Goal: Entertainment & Leisure: Consume media (video, audio)

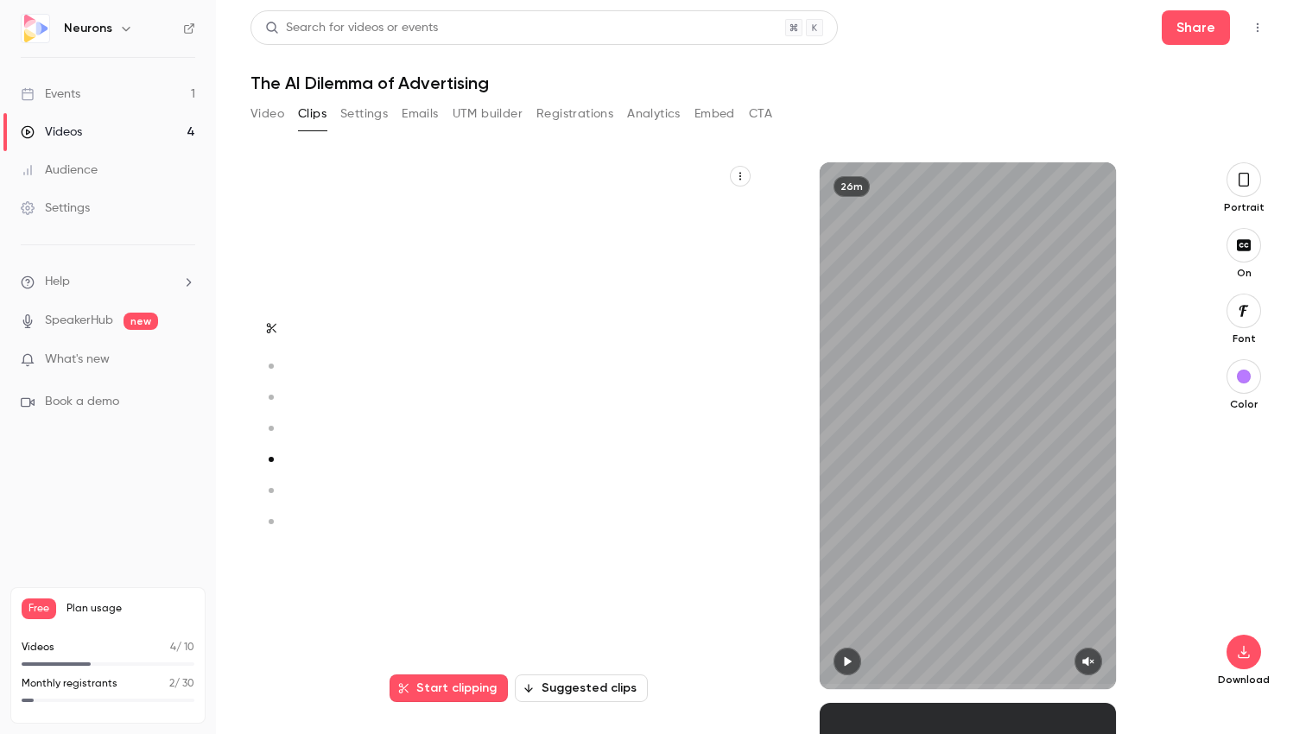
scroll to position [2162, 0]
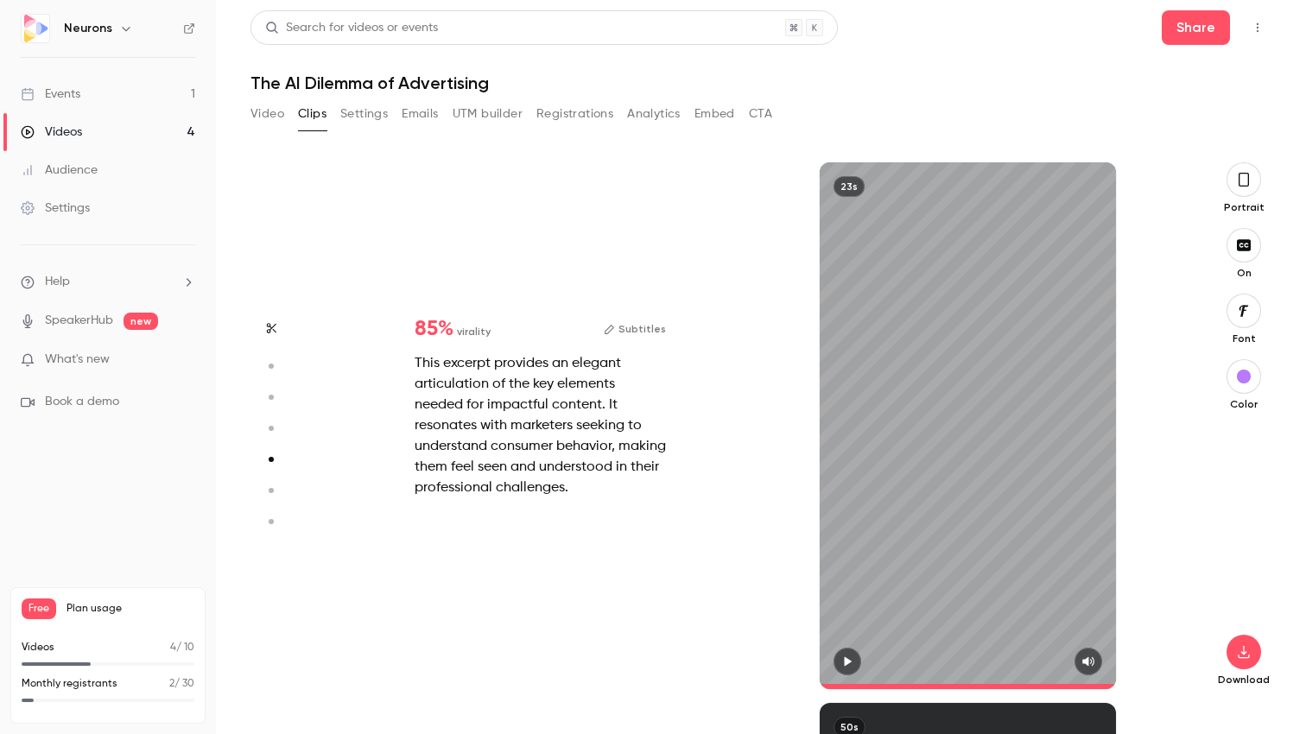
type input "****"
click at [73, 136] on div "Videos" at bounding box center [51, 131] width 61 height 17
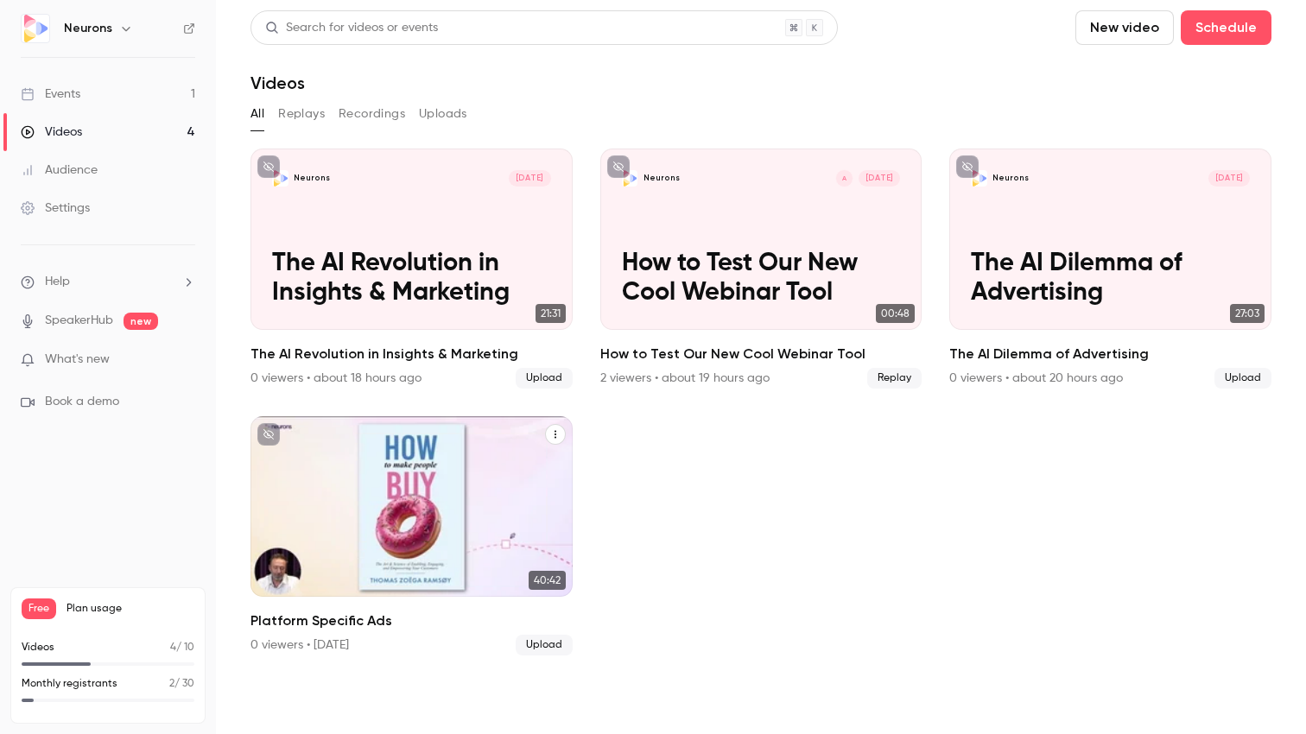
click at [445, 484] on div "Neurons [DATE] Platform Specific Ads" at bounding box center [411, 506] width 322 height 181
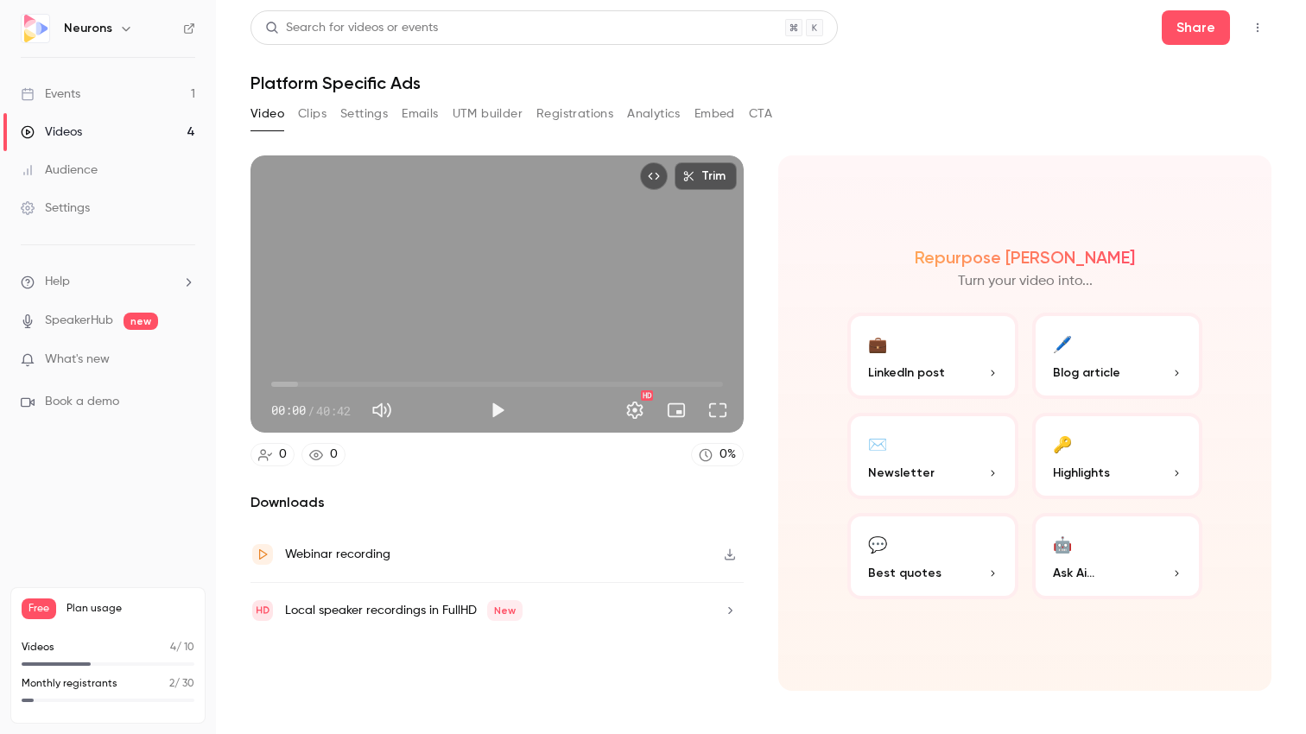
click at [312, 122] on button "Clips" at bounding box center [312, 114] width 28 height 28
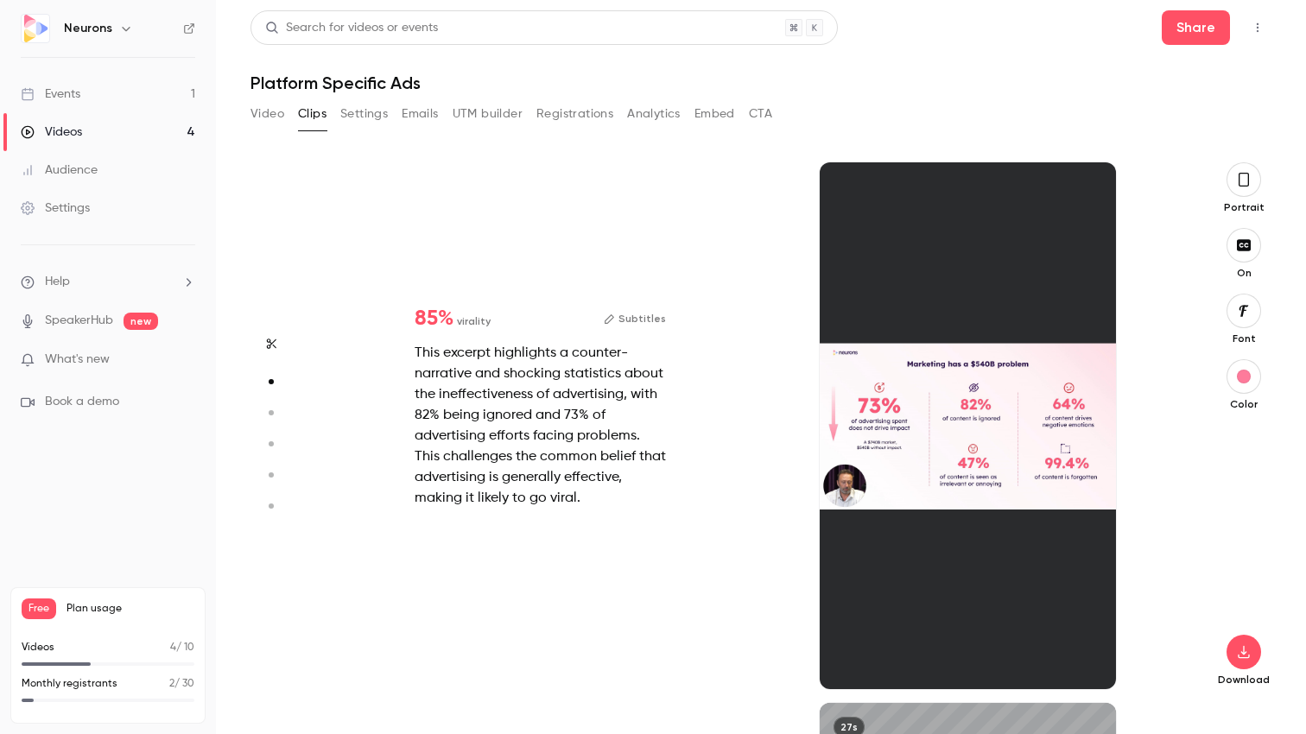
scroll to position [541, 0]
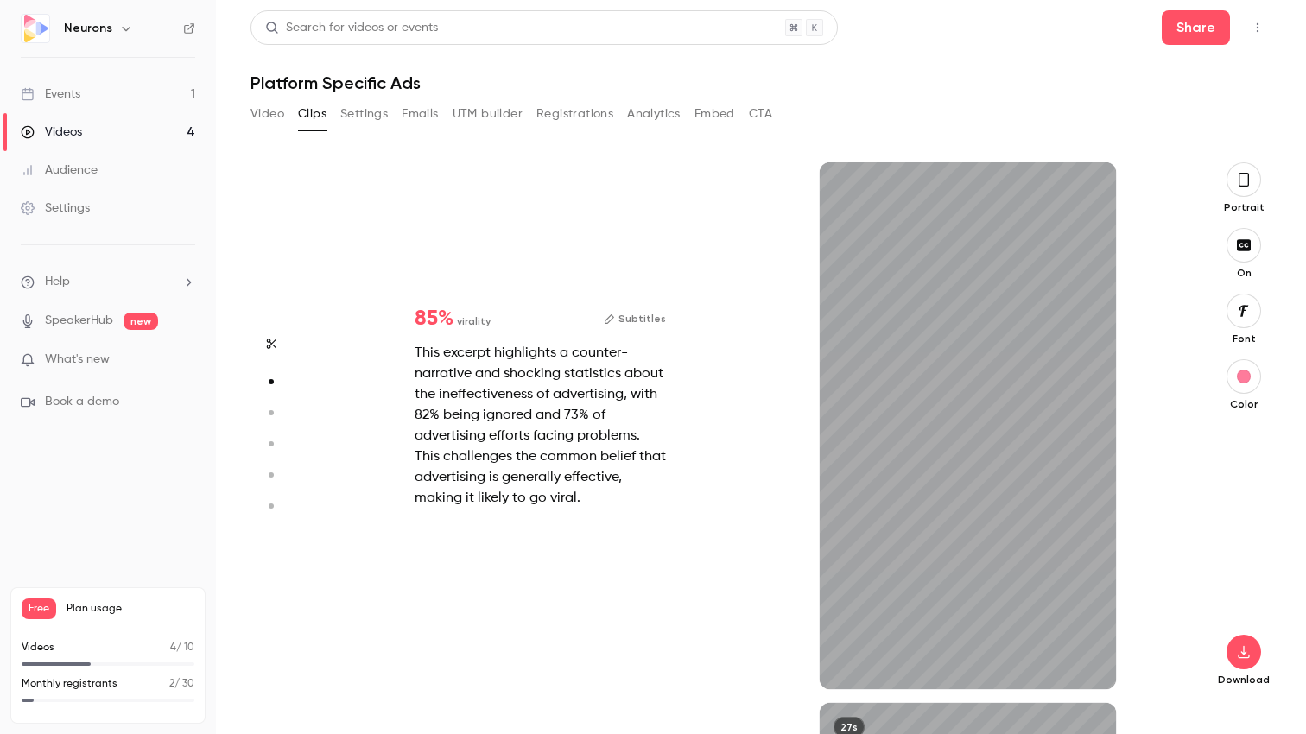
click at [1240, 377] on div "button" at bounding box center [1243, 377] width 14 height 14
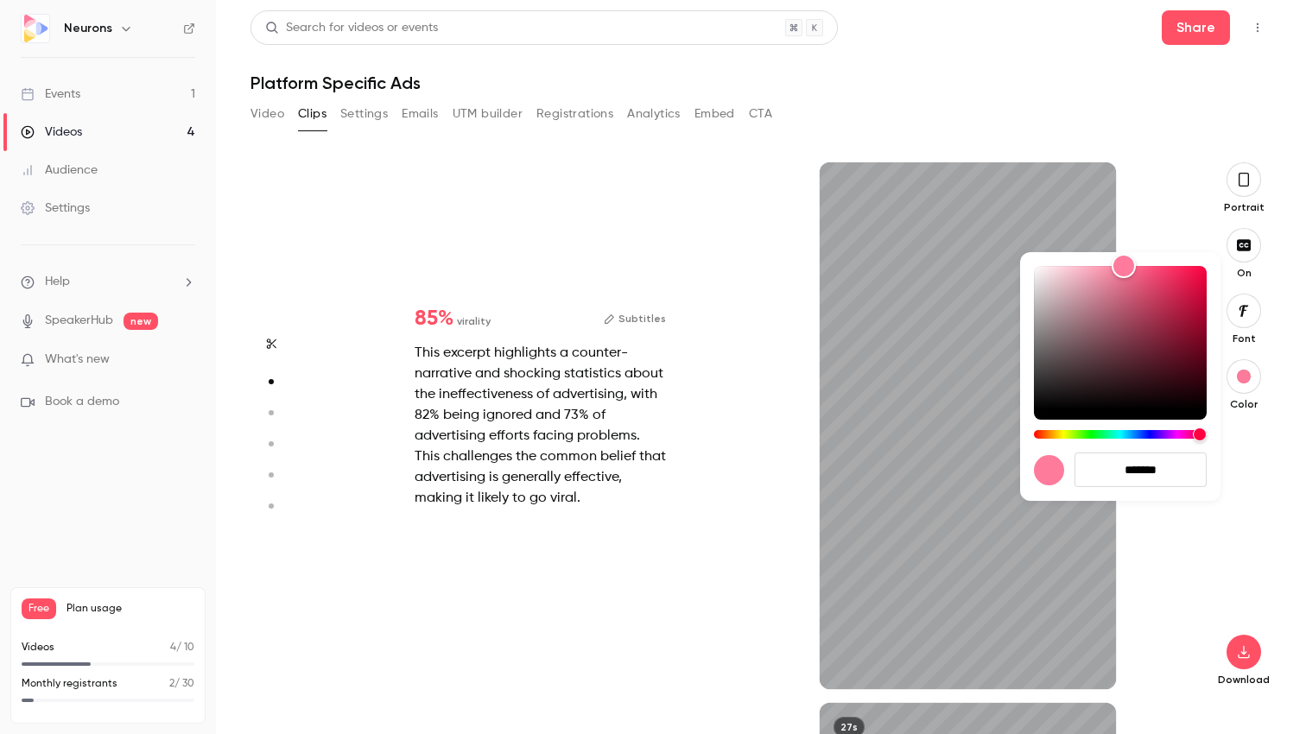
type input "****"
click at [1155, 468] on input "*******" at bounding box center [1140, 469] width 132 height 35
paste input
type input "*******"
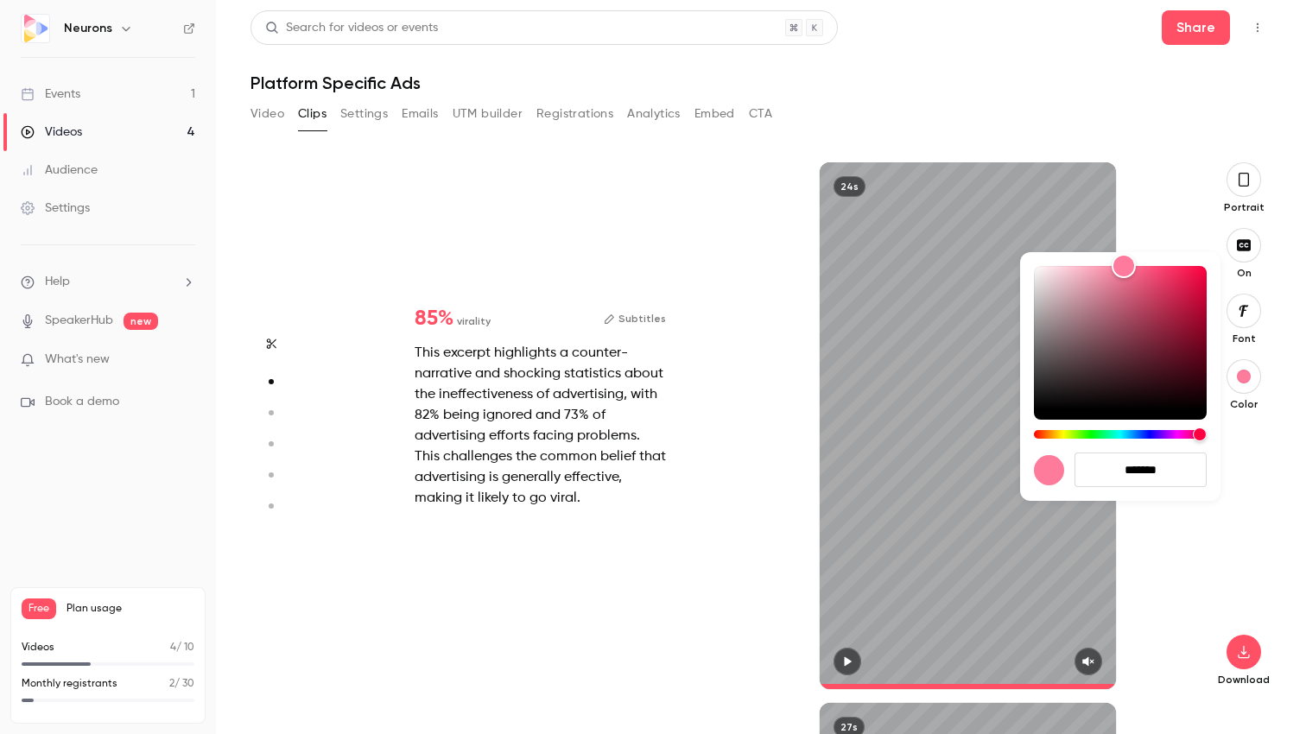
type input "****"
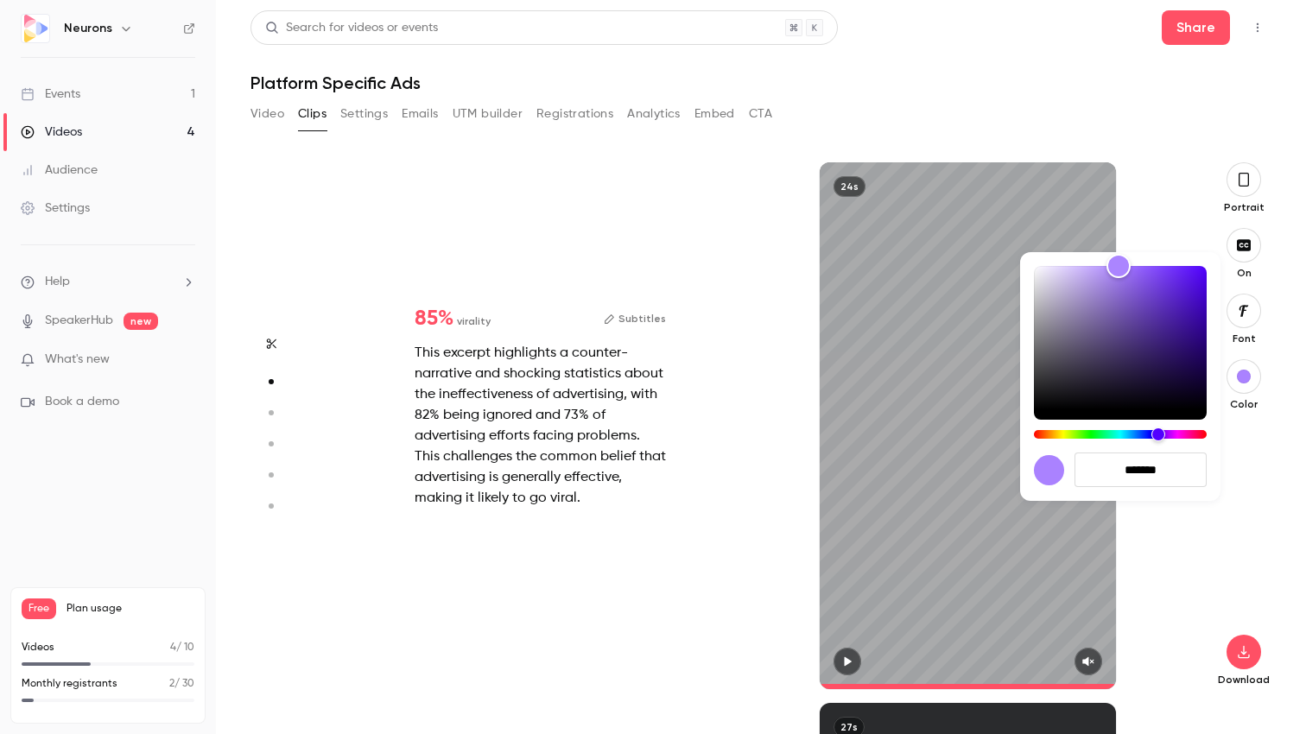
type input "*******"
click at [711, 543] on div at bounding box center [653, 367] width 1306 height 734
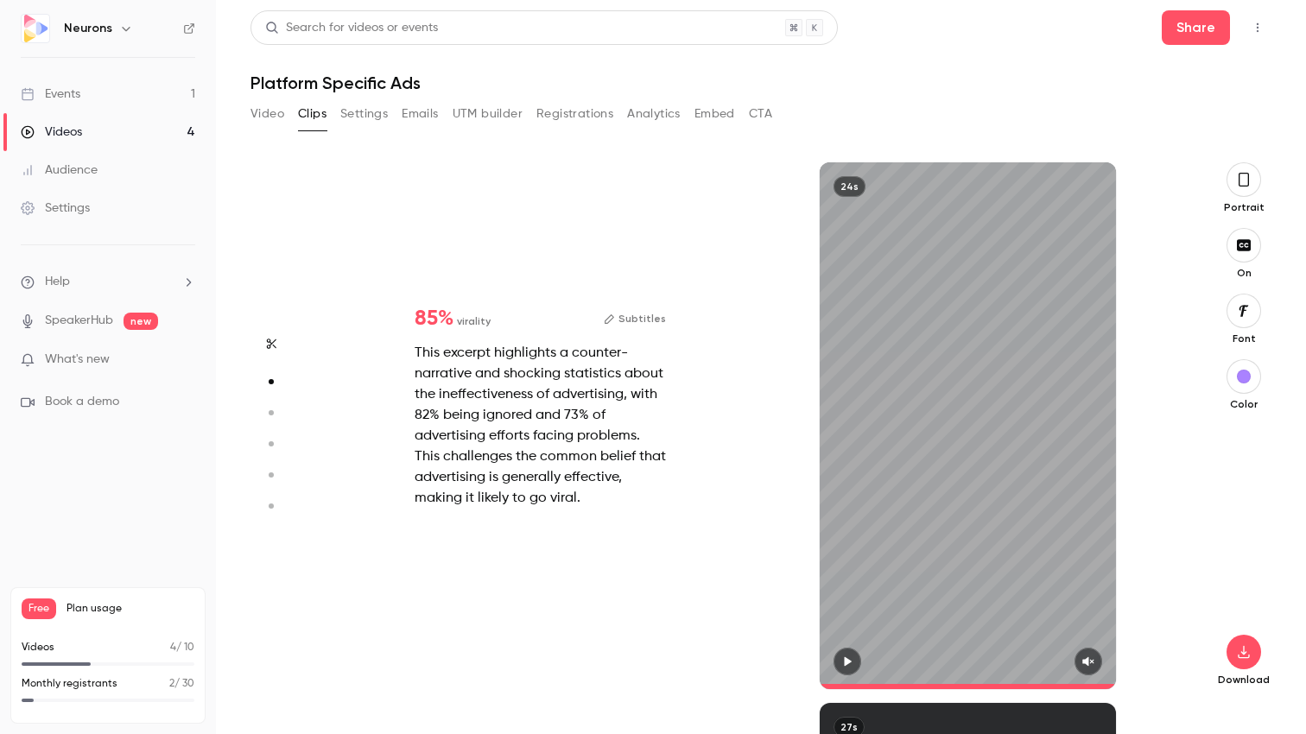
click at [847, 660] on icon "button" at bounding box center [847, 661] width 7 height 9
click at [846, 660] on icon "button" at bounding box center [847, 661] width 14 height 12
click at [1245, 174] on icon "button" at bounding box center [1243, 180] width 10 height 14
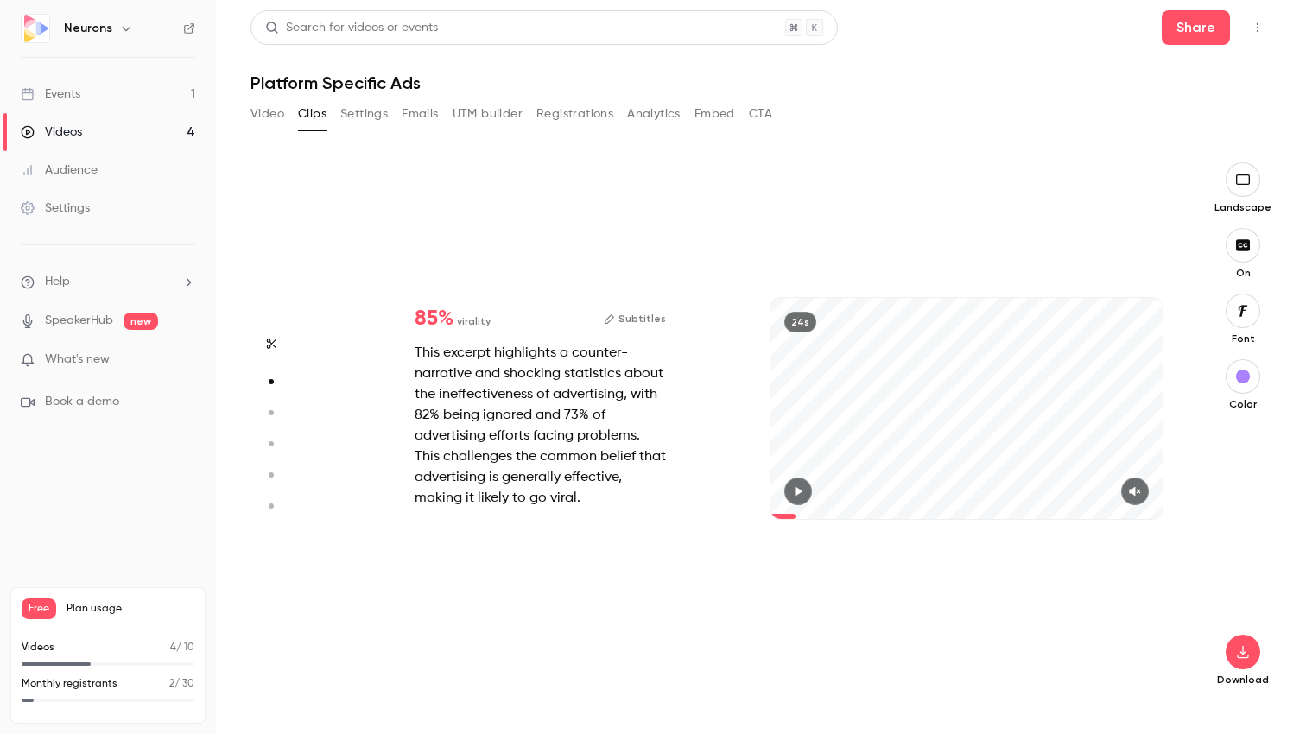
click at [1240, 180] on icon "button" at bounding box center [1242, 180] width 19 height 14
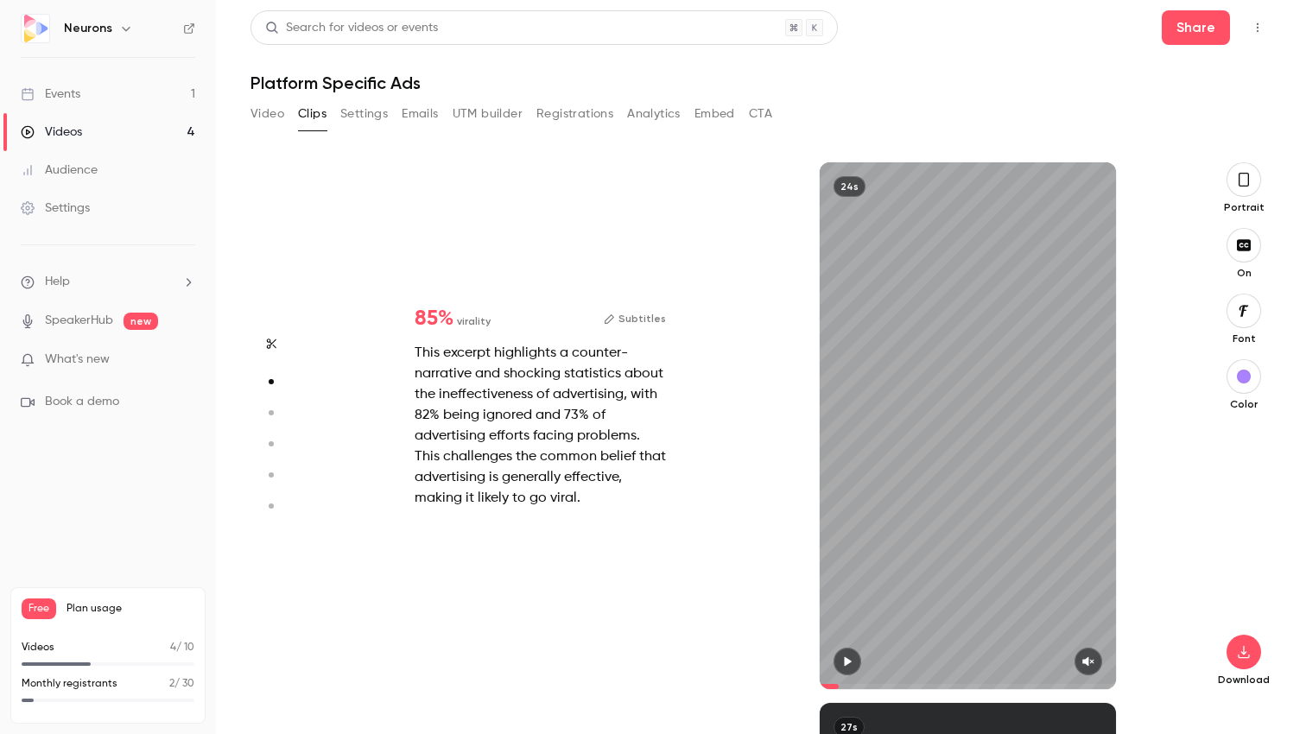
click at [852, 662] on icon "button" at bounding box center [847, 661] width 14 height 12
click at [1239, 650] on icon "button" at bounding box center [1243, 652] width 21 height 14
type input "*"
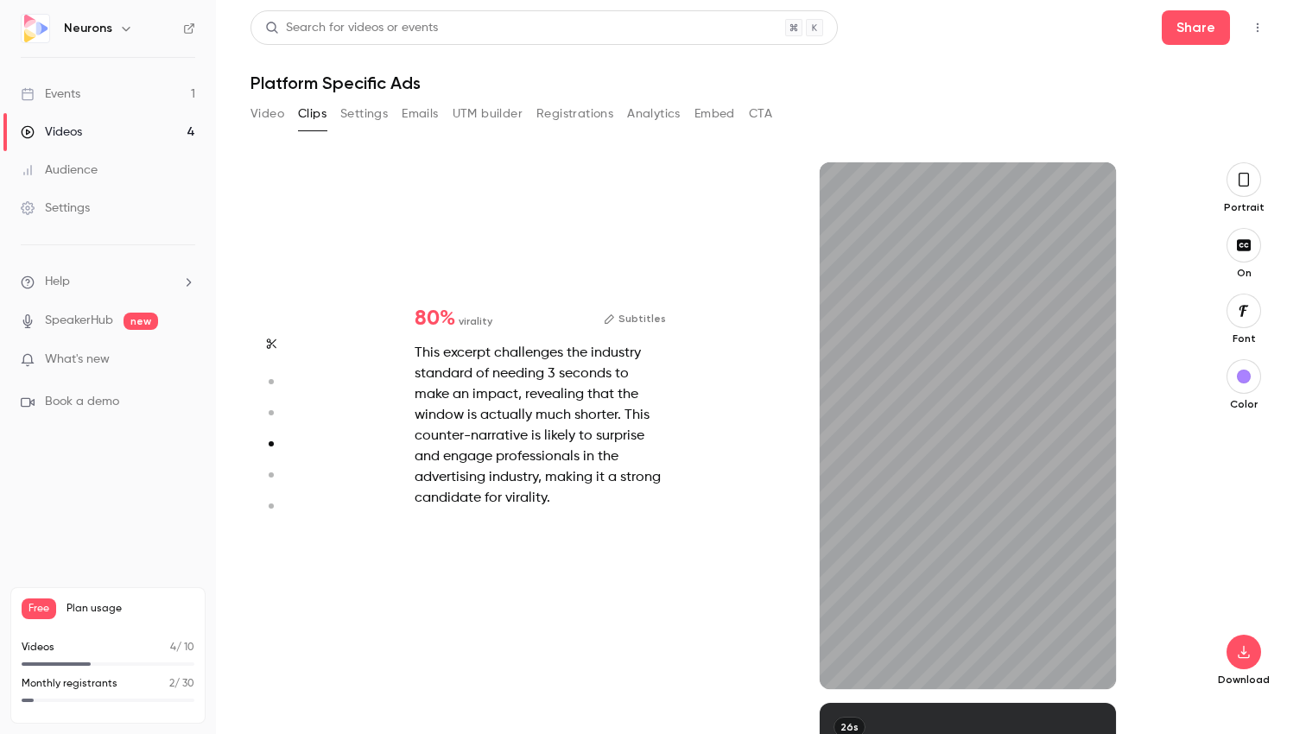
scroll to position [1622, 0]
click at [1243, 652] on icon "button" at bounding box center [1242, 652] width 11 height 13
type input "*"
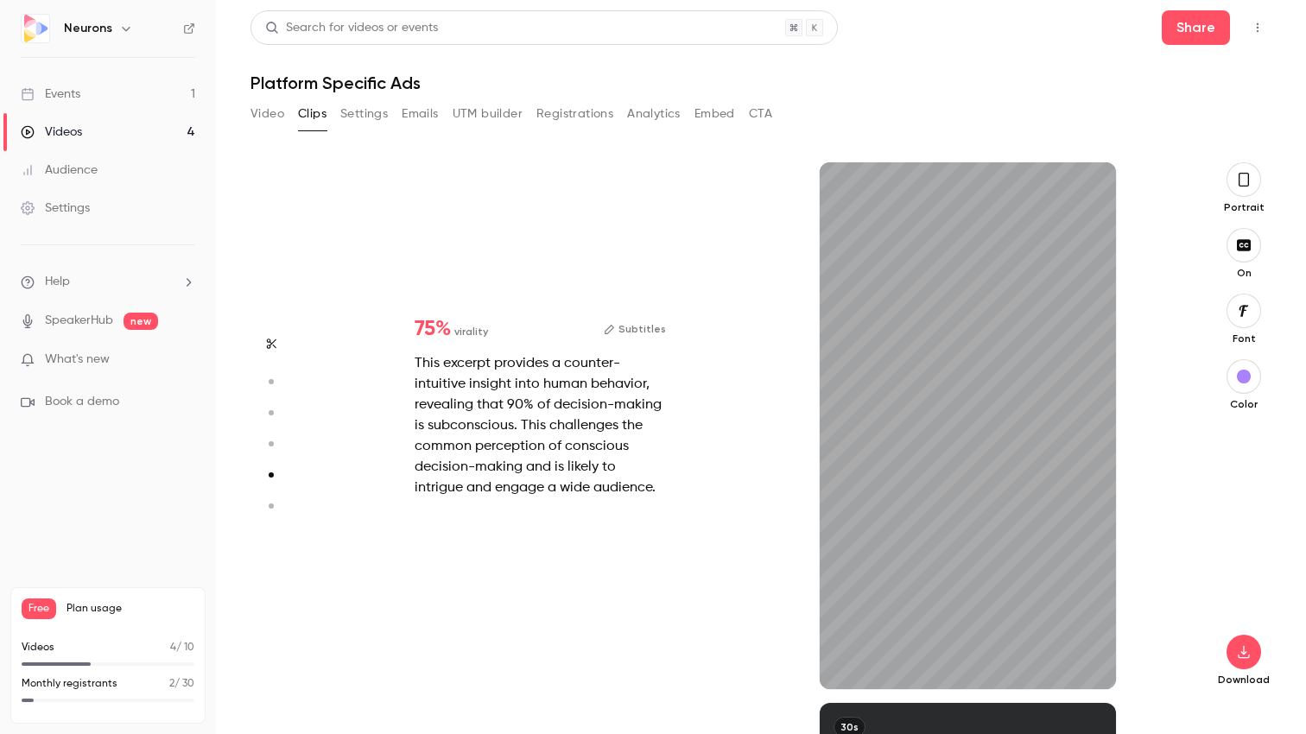
scroll to position [2162, 0]
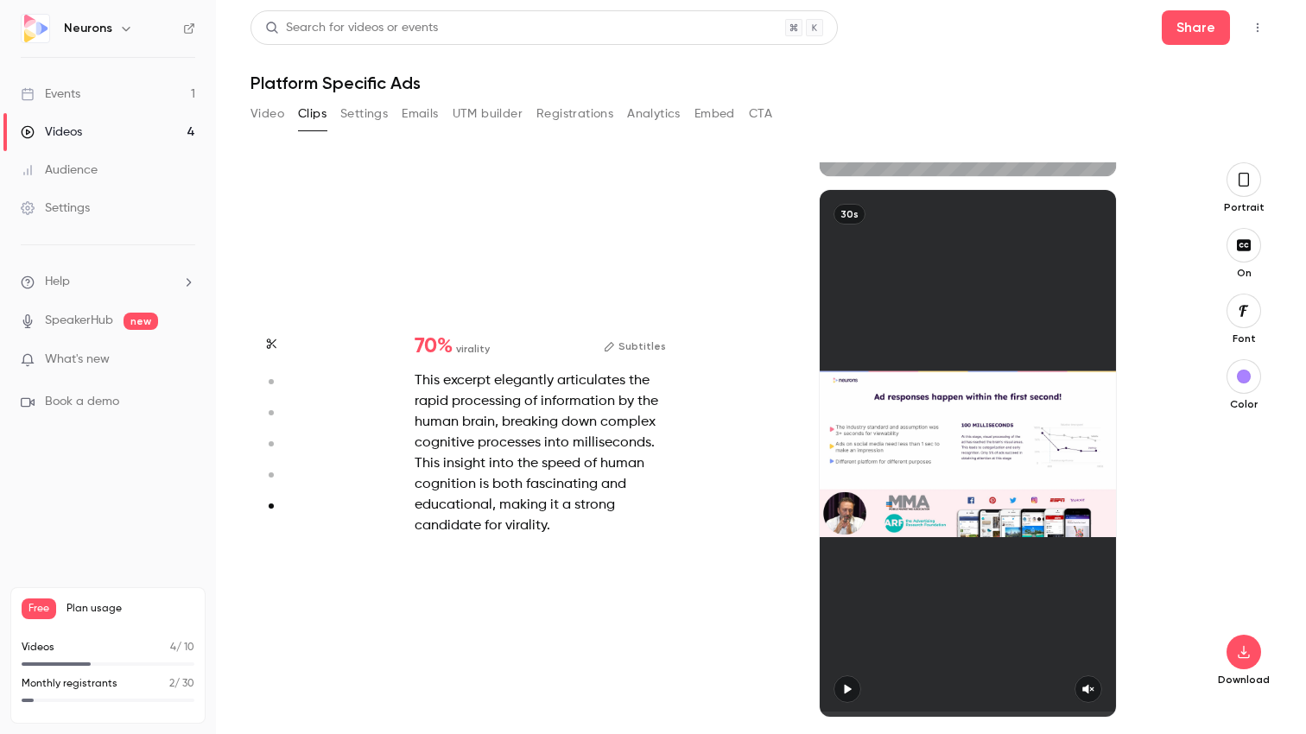
type input "*"
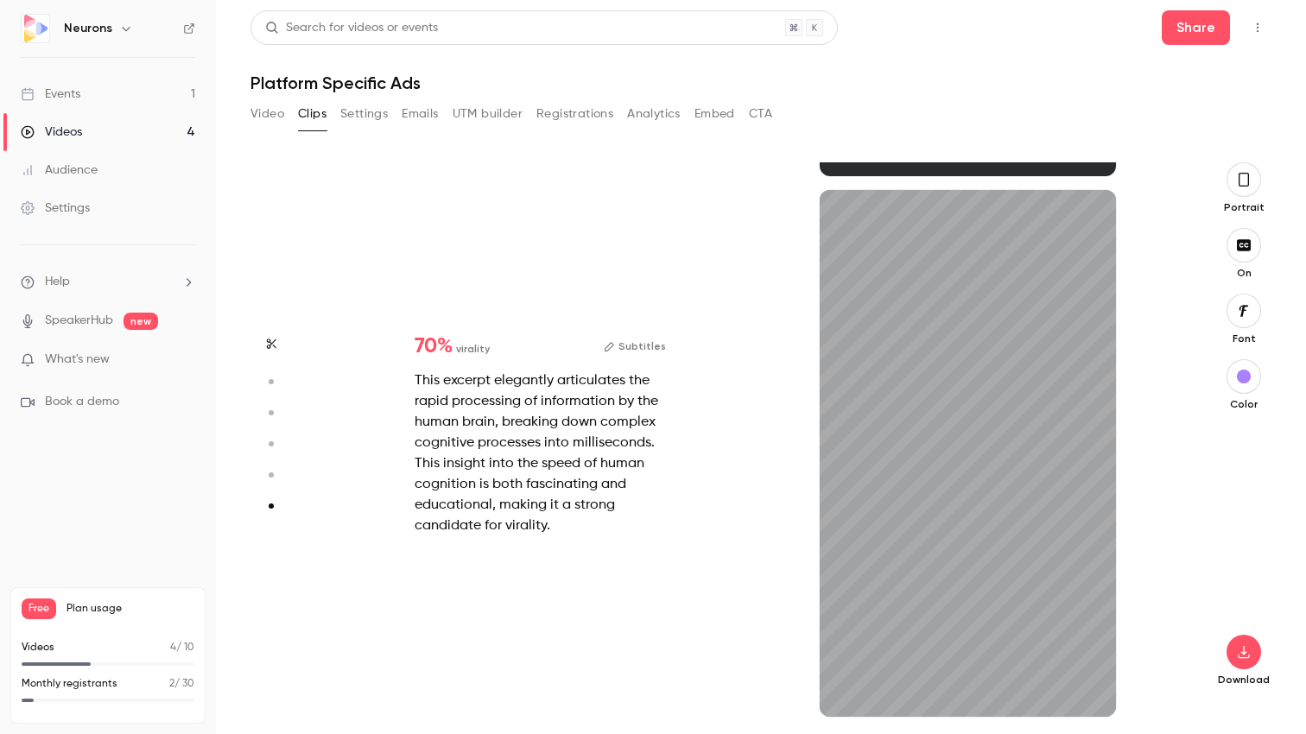
scroll to position [2675, 0]
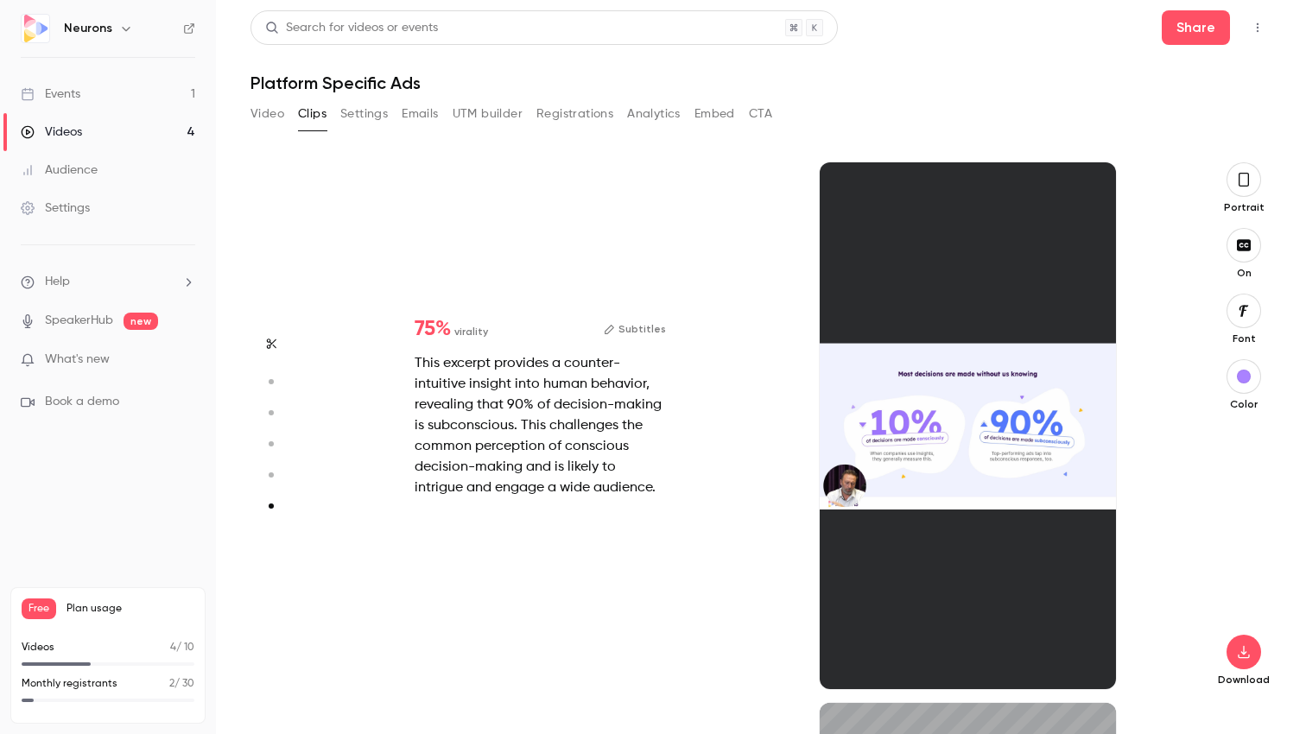
type input "*"
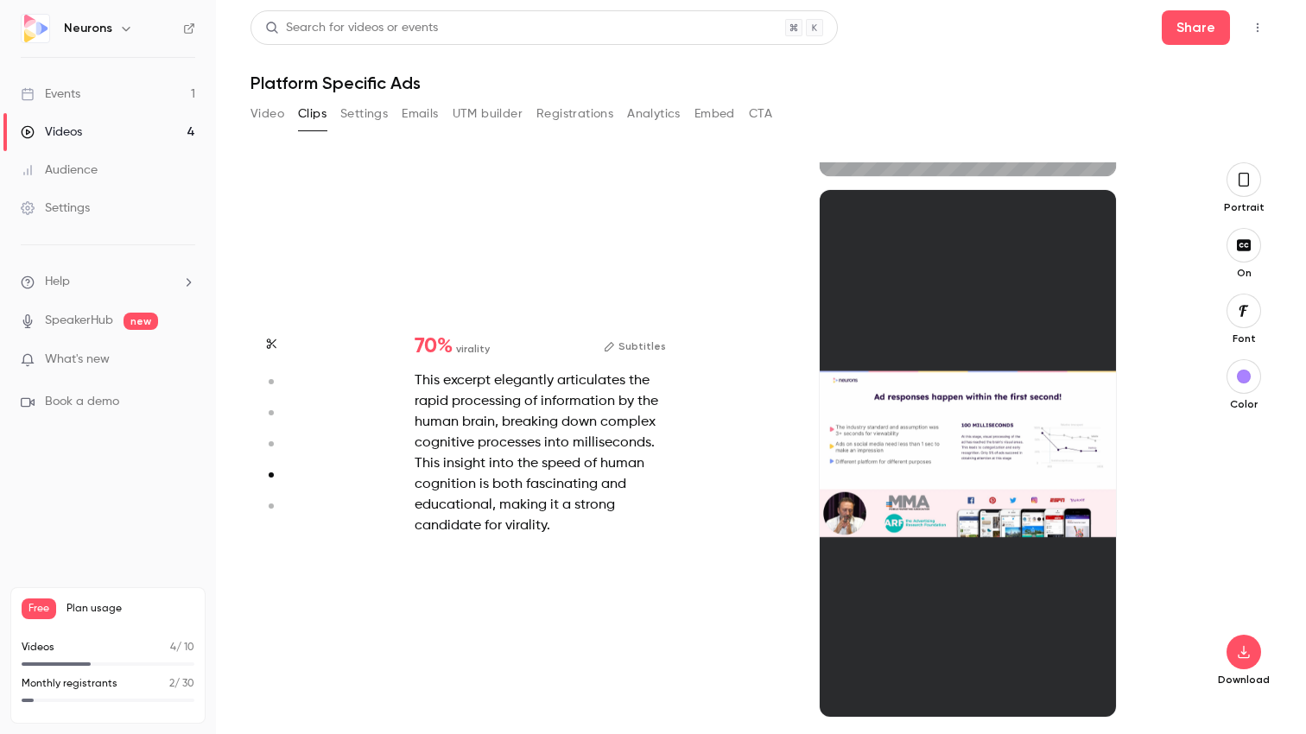
type input "*"
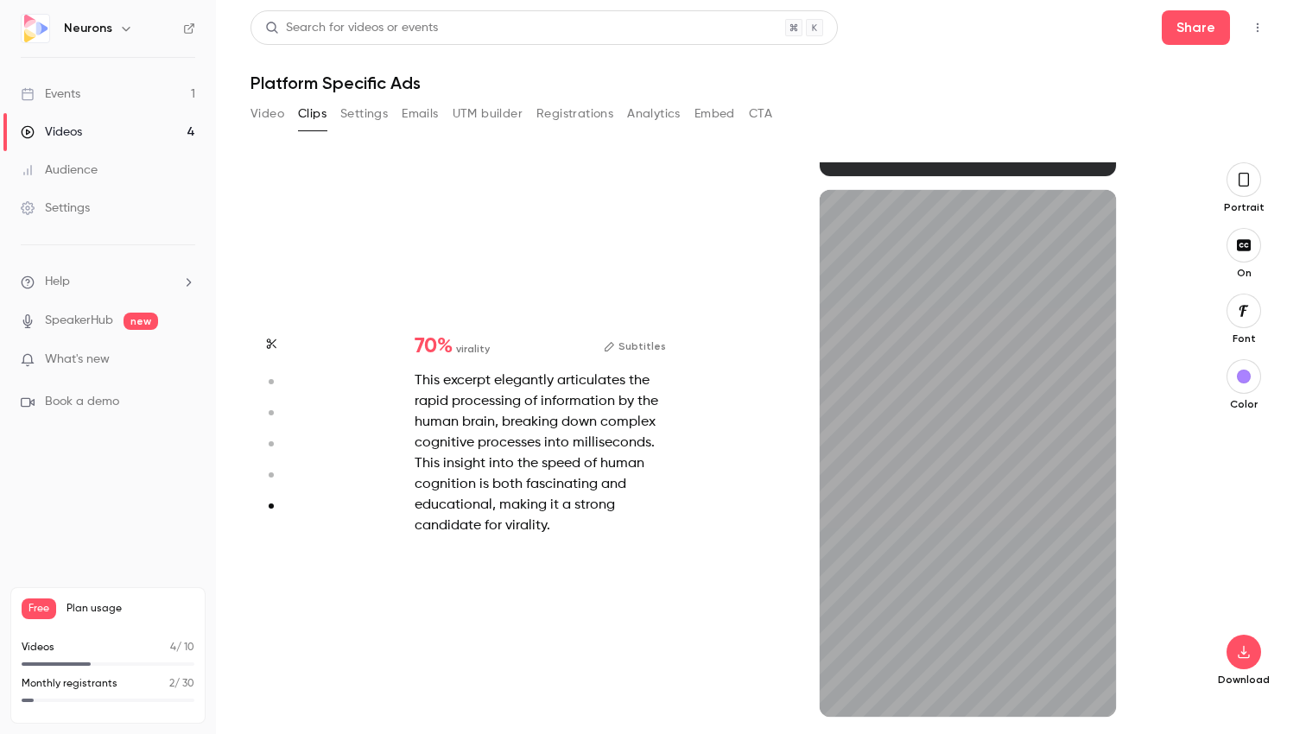
type input "*"
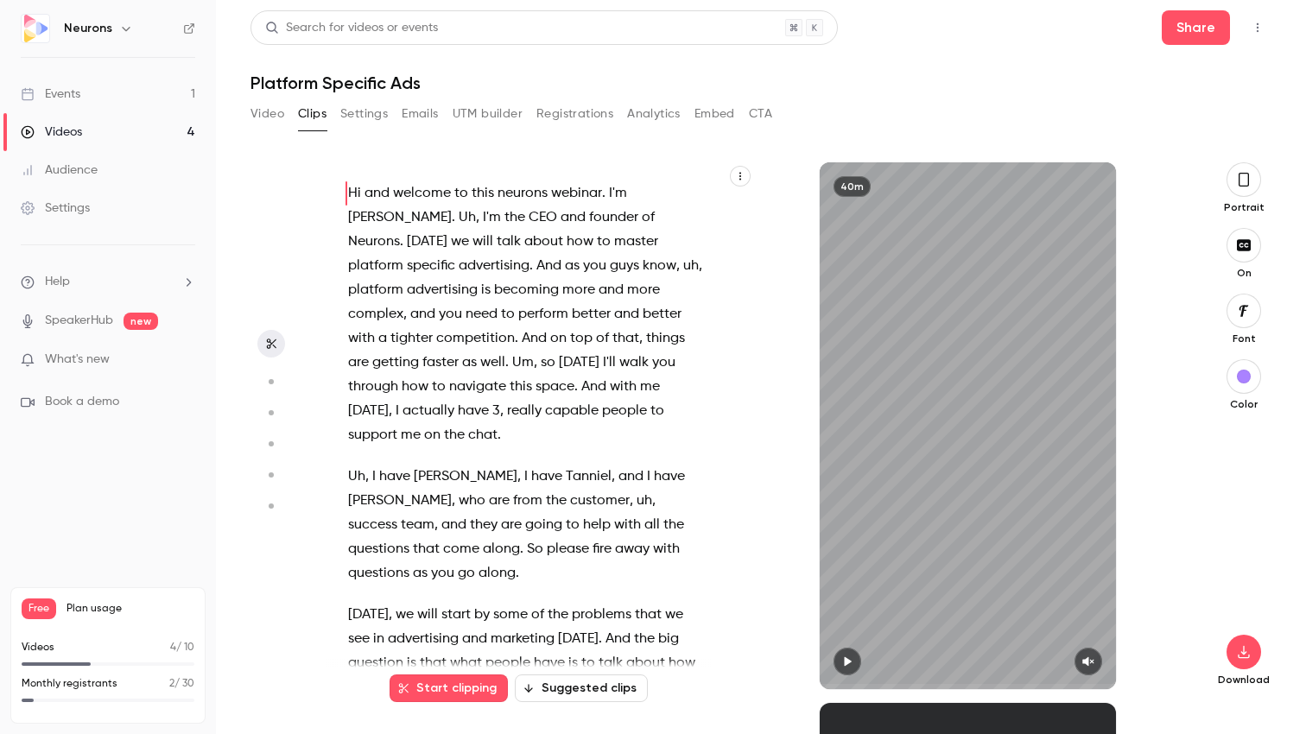
scroll to position [0, 0]
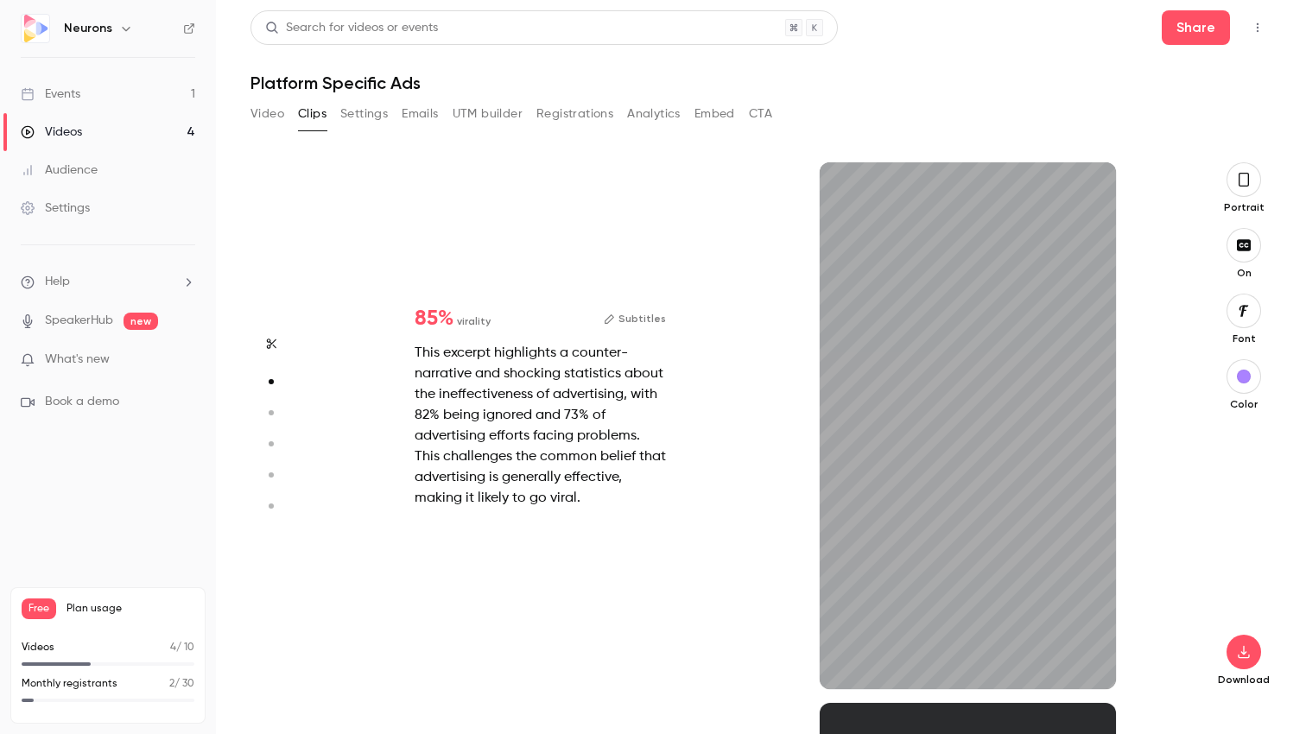
type input "*"
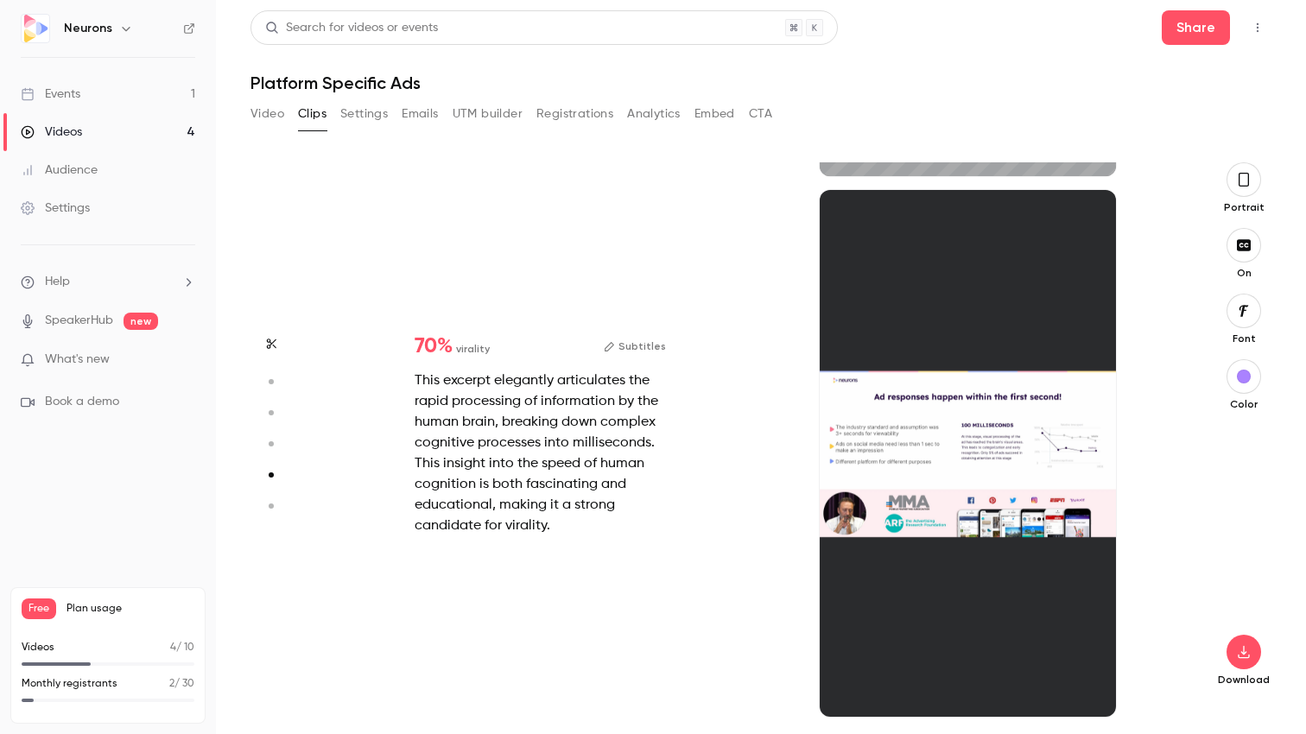
type input "*"
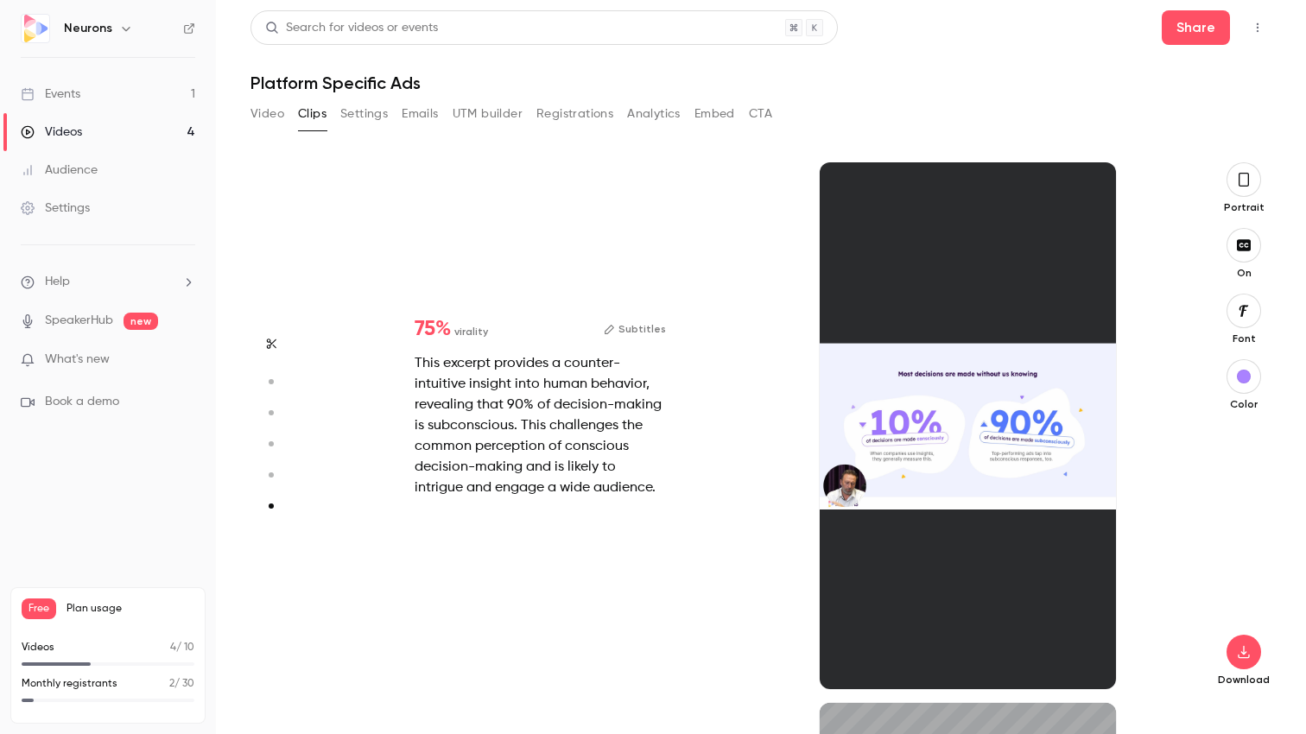
type input "*"
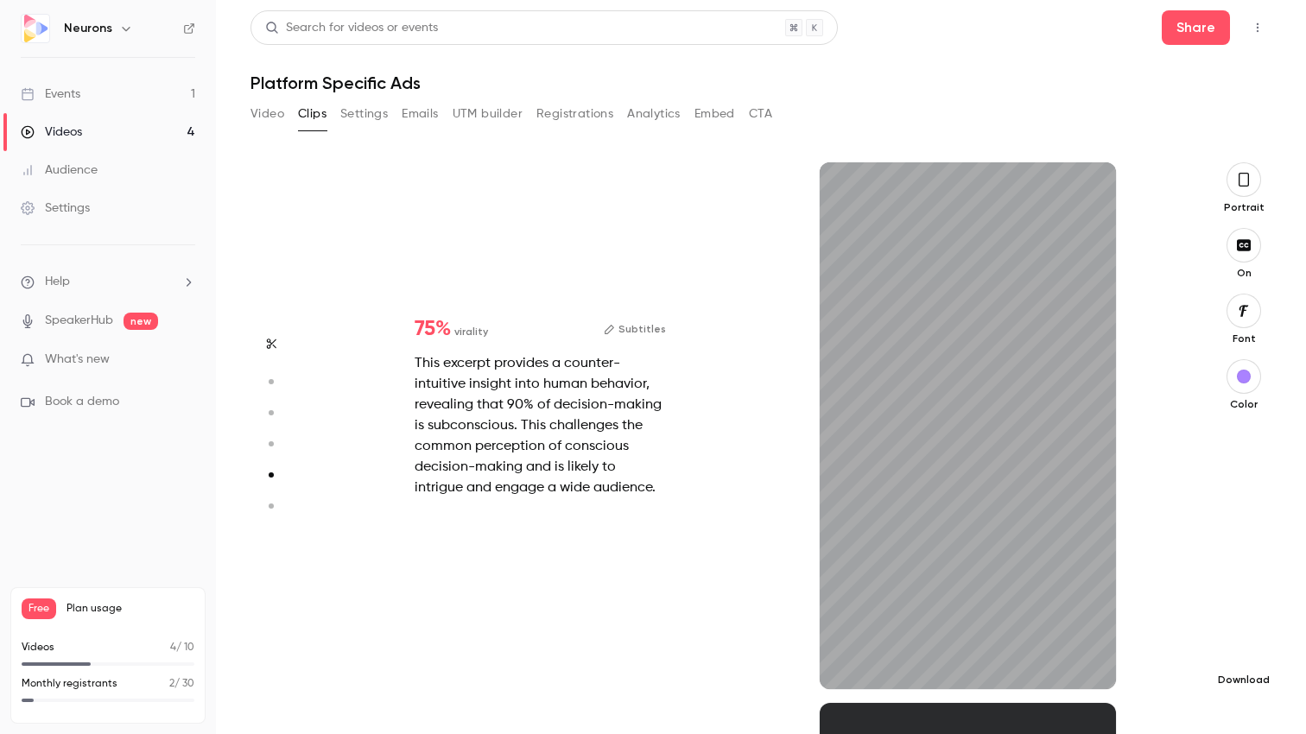
click at [1241, 650] on icon "button" at bounding box center [1243, 652] width 21 height 14
type input "****"
